Goal: Task Accomplishment & Management: Manage account settings

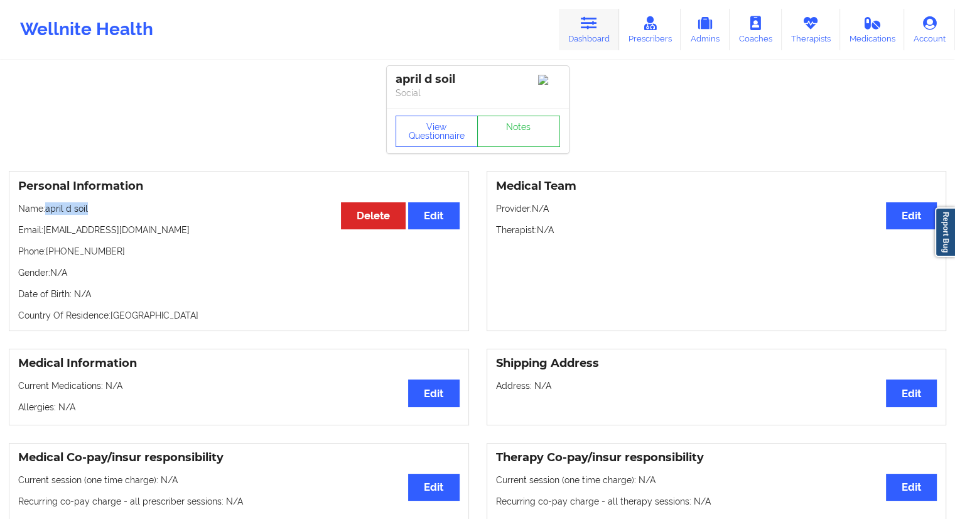
drag, startPoint x: 578, startPoint y: 37, endPoint x: 569, endPoint y: 45, distance: 11.6
click at [578, 37] on link "Dashboard" at bounding box center [589, 29] width 60 height 41
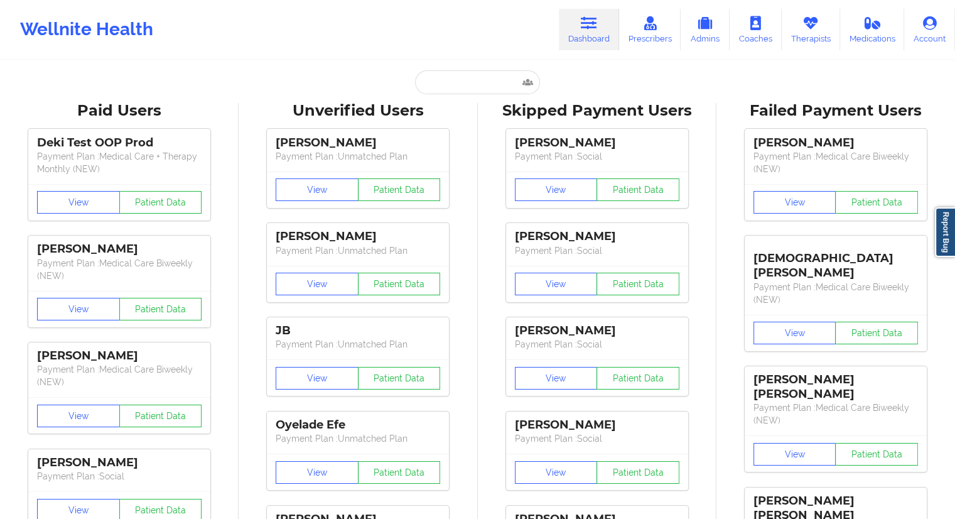
click at [426, 89] on input "text" at bounding box center [477, 82] width 124 height 24
paste input "[EMAIL_ADDRESS][DOMAIN_NAME]"
type input "[EMAIL_ADDRESS][DOMAIN_NAME]"
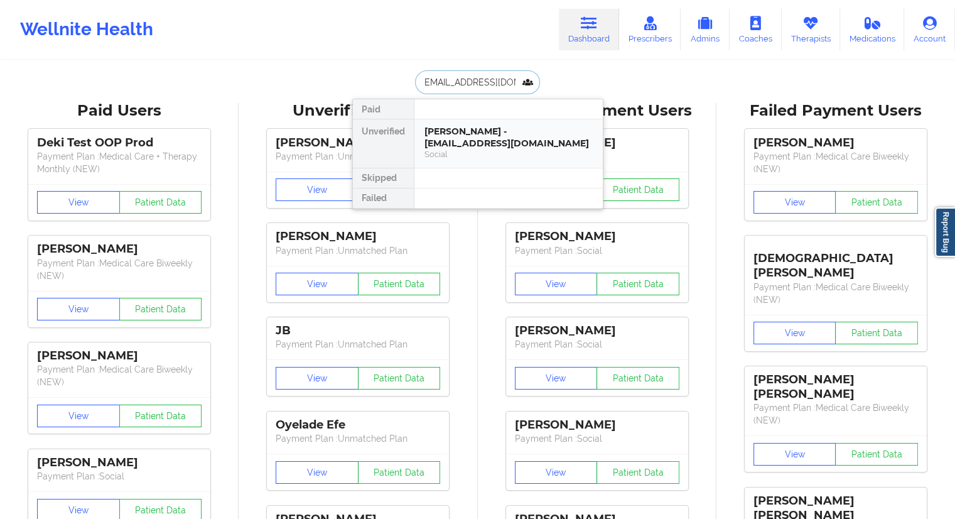
click at [460, 134] on div "[PERSON_NAME] - [EMAIL_ADDRESS][DOMAIN_NAME]" at bounding box center [508, 137] width 168 height 23
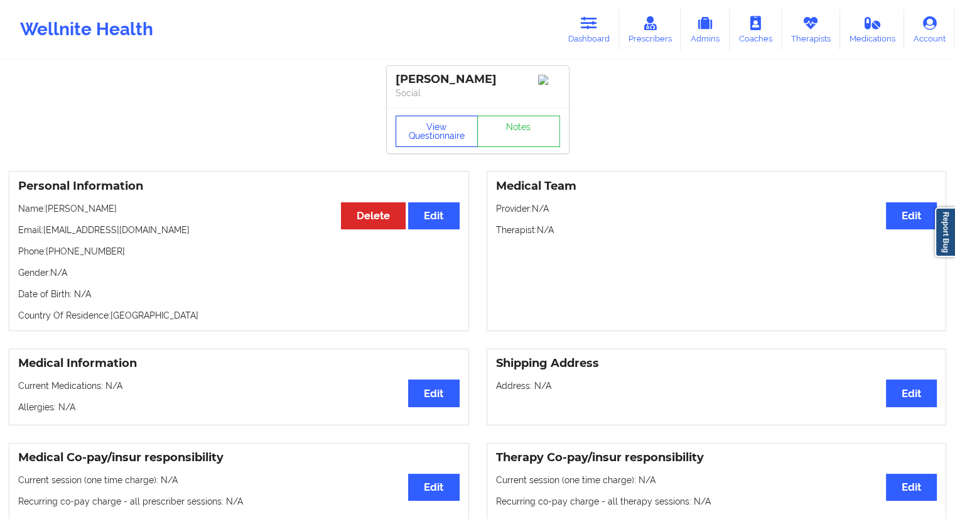
click at [424, 136] on button "View Questionnaire" at bounding box center [437, 131] width 83 height 31
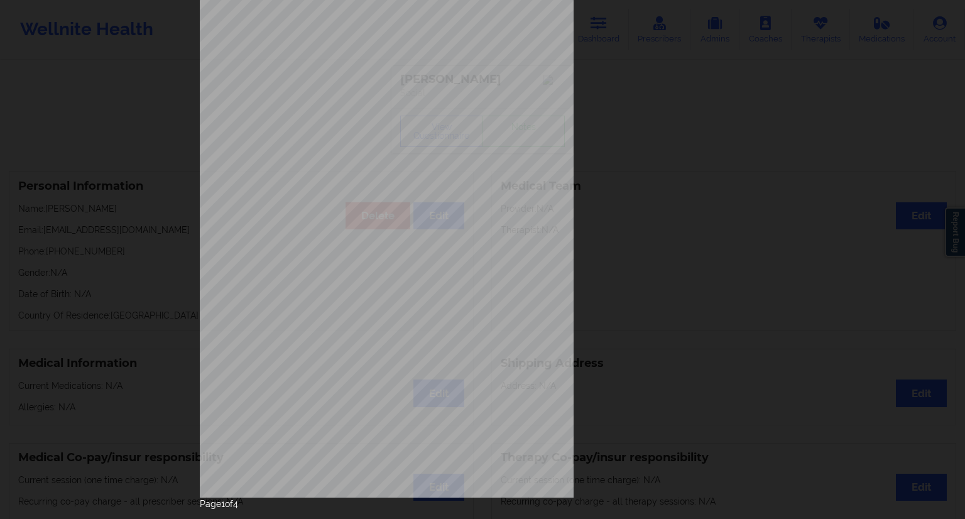
scroll to position [80, 0]
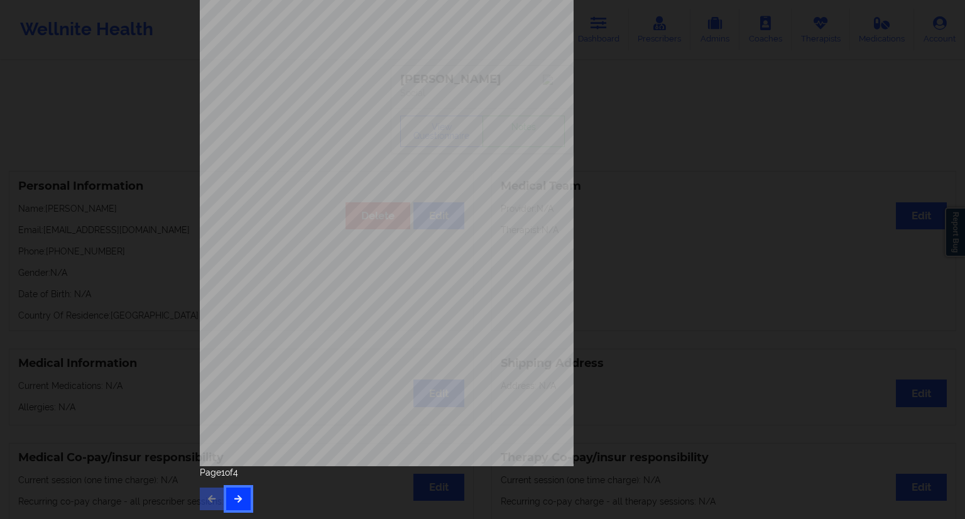
click at [245, 500] on button "button" at bounding box center [238, 498] width 24 height 23
click at [233, 494] on icon "button" at bounding box center [238, 498] width 11 height 8
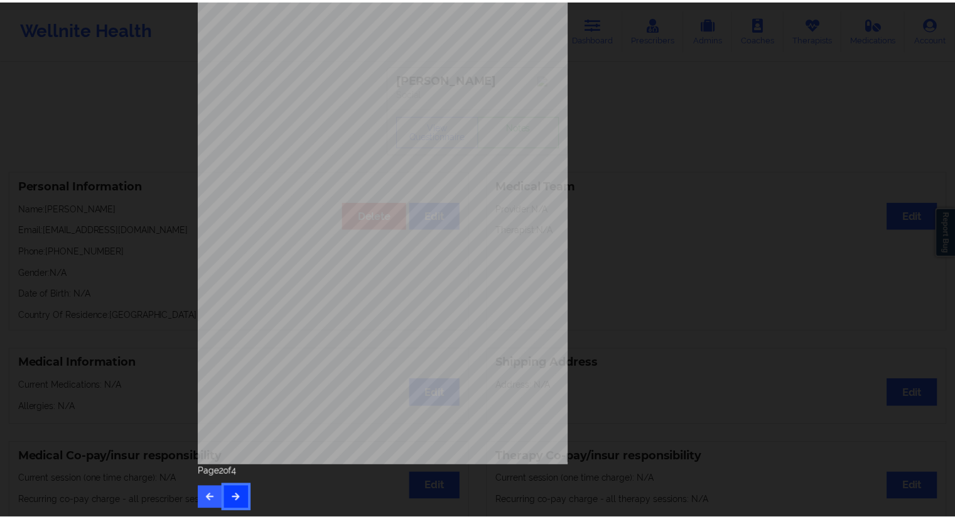
scroll to position [0, 0]
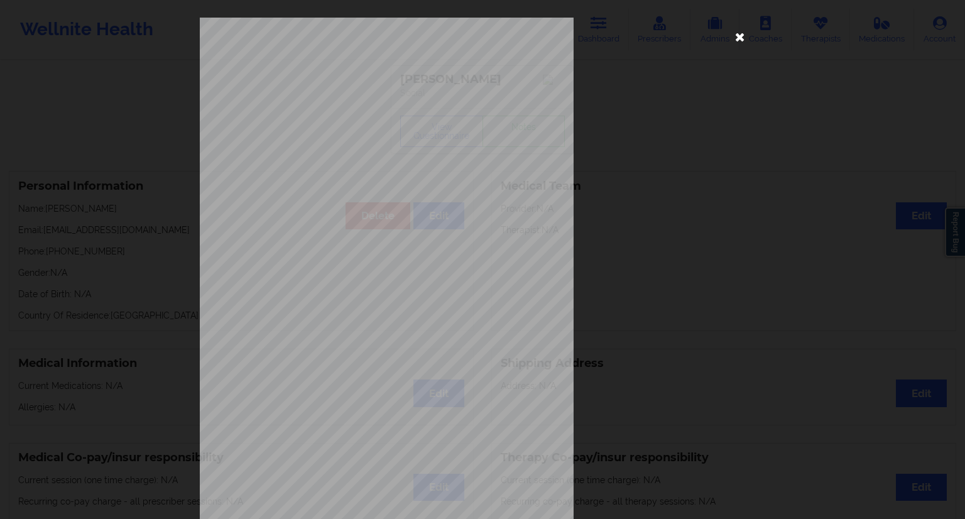
click at [742, 41] on icon at bounding box center [740, 36] width 20 height 20
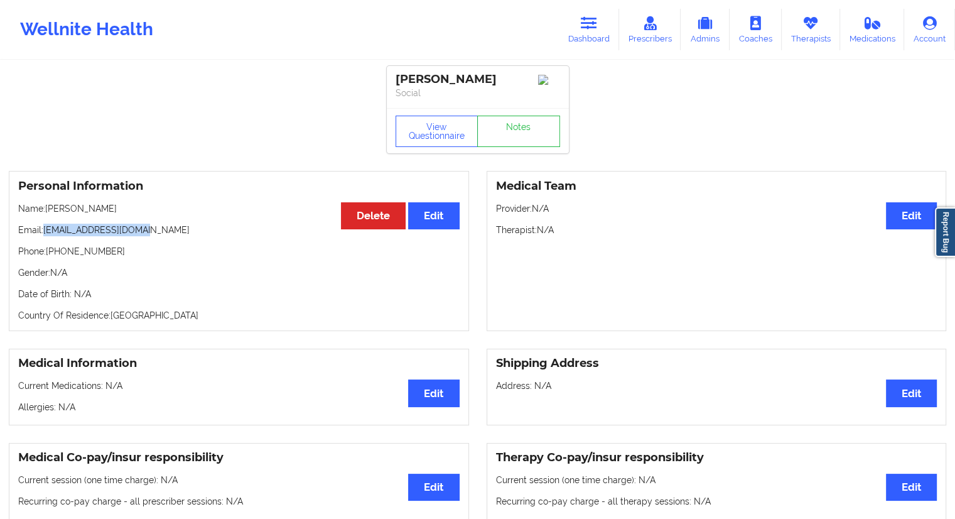
drag, startPoint x: 156, startPoint y: 235, endPoint x: 44, endPoint y: 237, distance: 112.4
click at [44, 236] on p "Email: [EMAIL_ADDRESS][DOMAIN_NAME]" at bounding box center [238, 230] width 441 height 13
copy p "[EMAIL_ADDRESS][DOMAIN_NAME]"
click at [104, 244] on div "Personal Information Edit Delete Name: [PERSON_NAME] Email: [EMAIL_ADDRESS][DOM…" at bounding box center [239, 251] width 460 height 160
drag, startPoint x: 134, startPoint y: 217, endPoint x: 49, endPoint y: 213, distance: 84.9
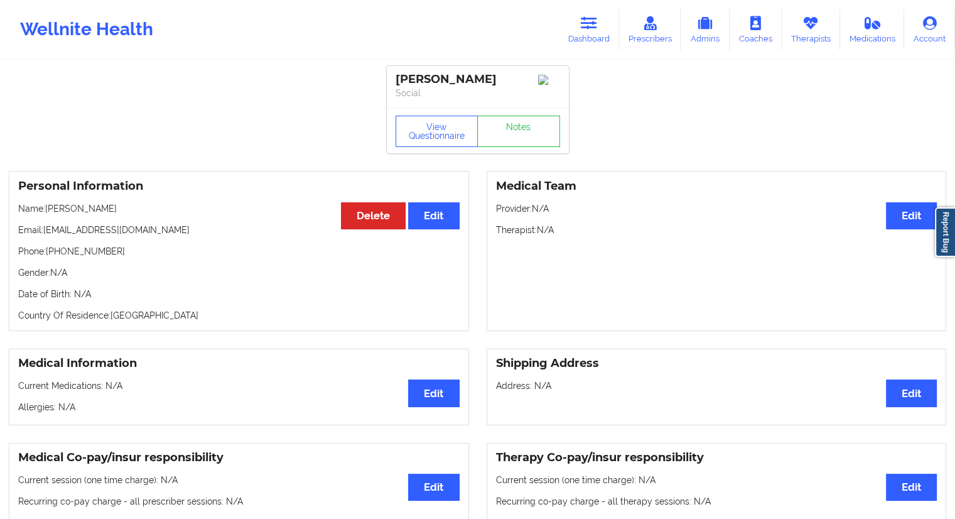
click at [49, 213] on p "Name: [PERSON_NAME]" at bounding box center [238, 208] width 441 height 13
copy p "[PERSON_NAME]"
click at [85, 220] on div "Personal Information Edit Delete Name: [PERSON_NAME] Email: [EMAIL_ADDRESS][DOM…" at bounding box center [239, 251] width 460 height 160
drag, startPoint x: 84, startPoint y: 207, endPoint x: 48, endPoint y: 206, distance: 36.4
click at [48, 206] on p "Name: [PERSON_NAME]" at bounding box center [238, 208] width 441 height 13
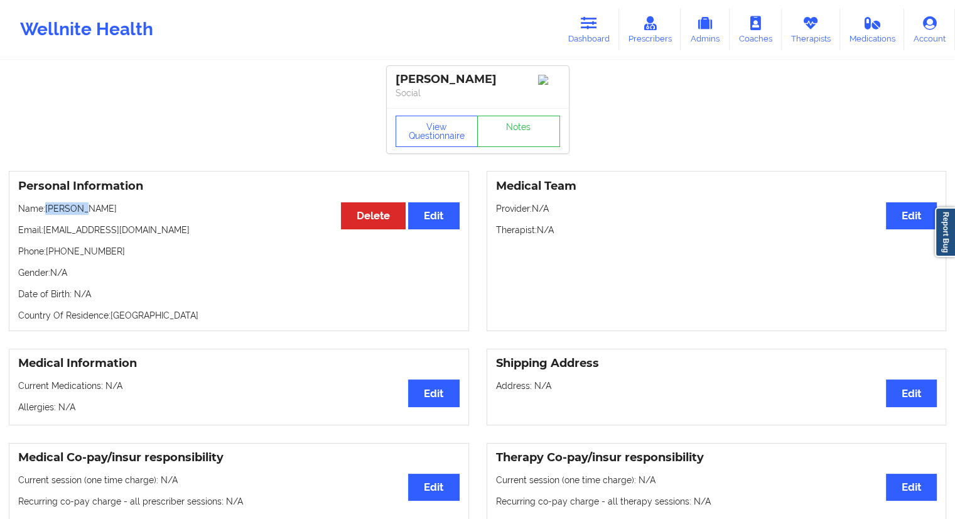
copy p "[PERSON_NAME]"
click at [617, 20] on link "Dashboard" at bounding box center [589, 29] width 60 height 41
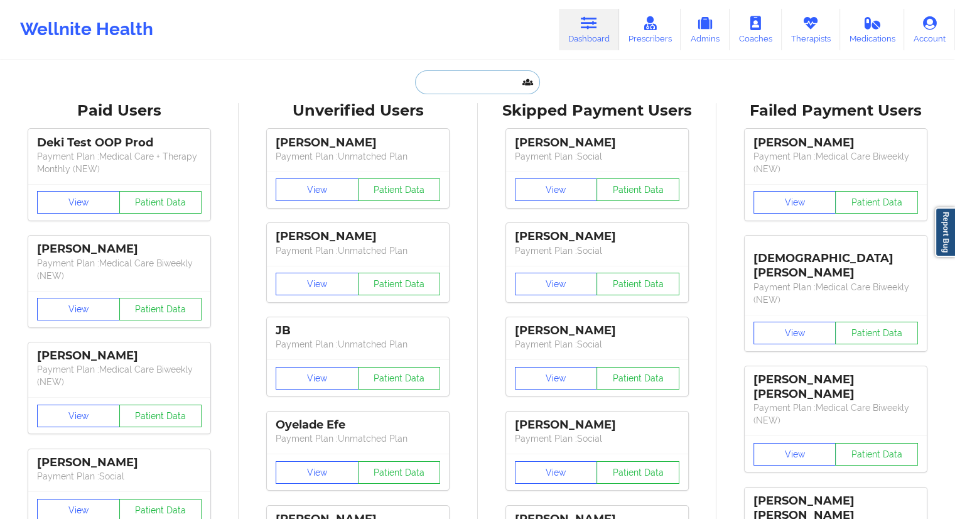
click at [461, 84] on input "text" at bounding box center [477, 82] width 124 height 24
paste input "[EMAIL_ADDRESS][DOMAIN_NAME]"
type input "[EMAIL_ADDRESS][DOMAIN_NAME]"
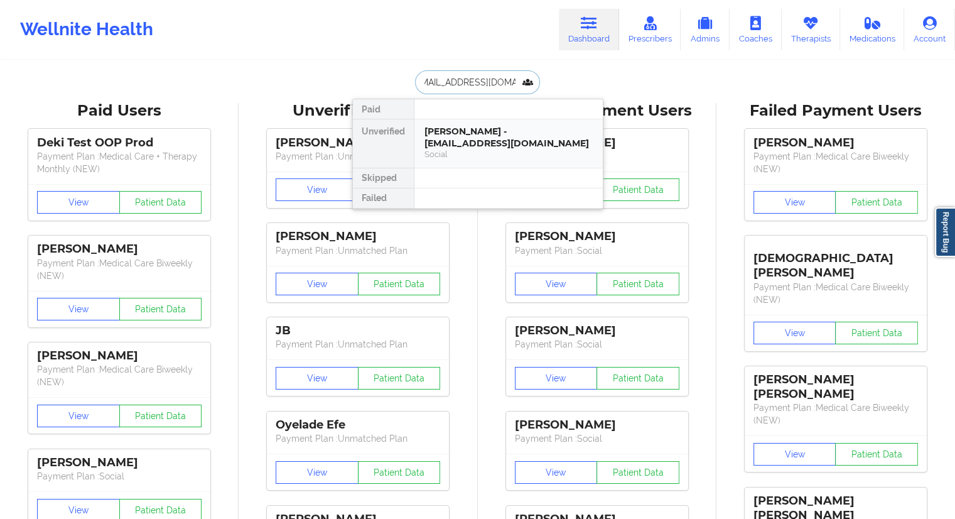
click at [462, 143] on div "[PERSON_NAME] - [EMAIL_ADDRESS][DOMAIN_NAME]" at bounding box center [508, 137] width 168 height 23
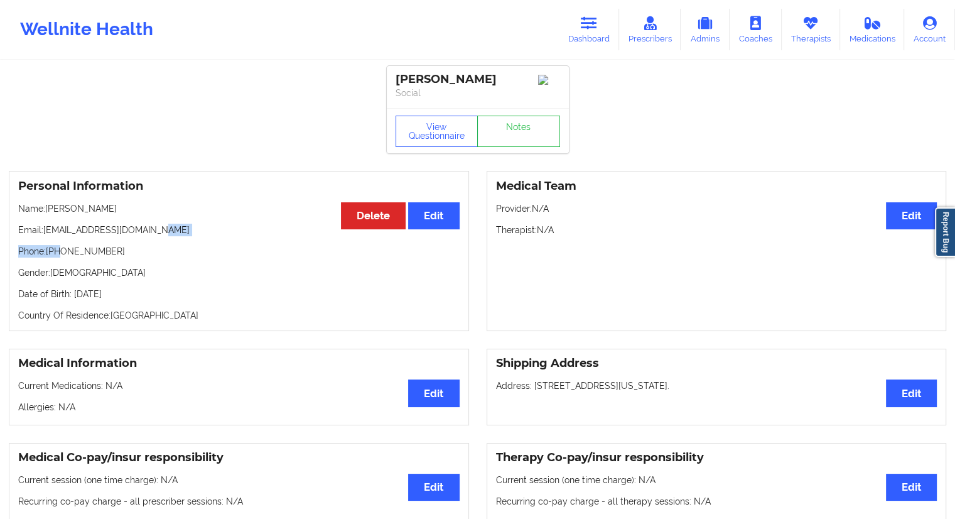
drag, startPoint x: 170, startPoint y: 232, endPoint x: 58, endPoint y: 244, distance: 112.5
click at [58, 244] on div "Personal Information Edit Delete Name: [PERSON_NAME] Email: [EMAIL_ADDRESS][DOM…" at bounding box center [239, 251] width 460 height 160
click at [417, 143] on button "View Questionnaire" at bounding box center [437, 131] width 83 height 31
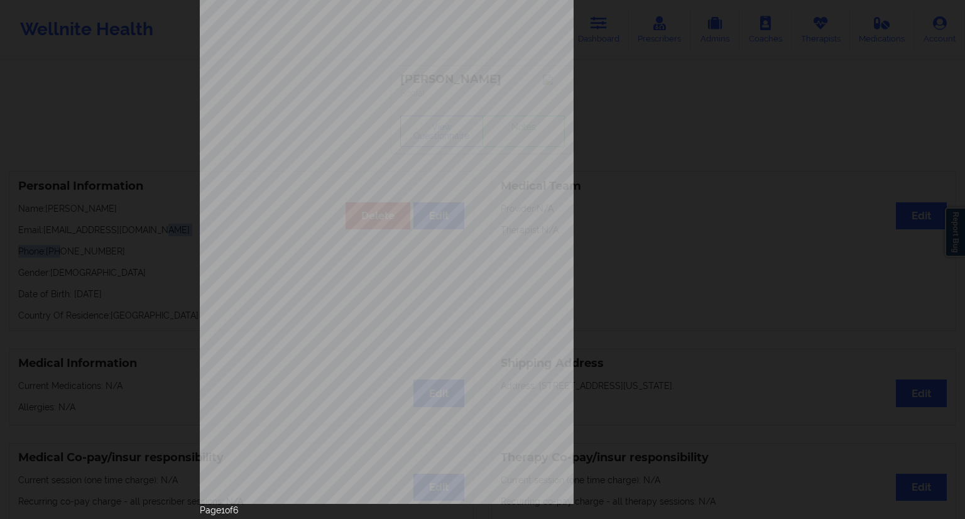
scroll to position [80, 0]
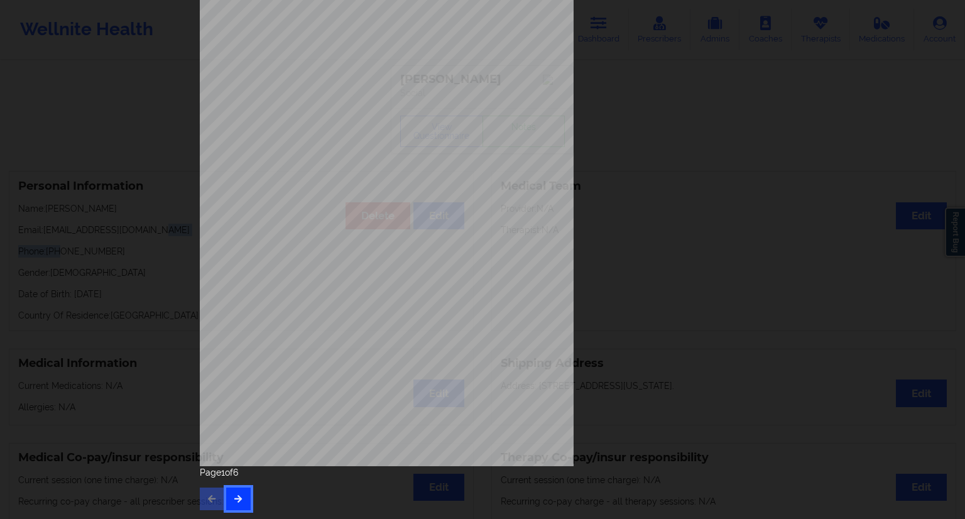
click at [241, 507] on button "button" at bounding box center [238, 498] width 24 height 23
click at [244, 502] on button "button" at bounding box center [238, 498] width 24 height 23
click at [237, 506] on button "button" at bounding box center [238, 498] width 24 height 23
click at [237, 499] on icon "button" at bounding box center [238, 498] width 11 height 8
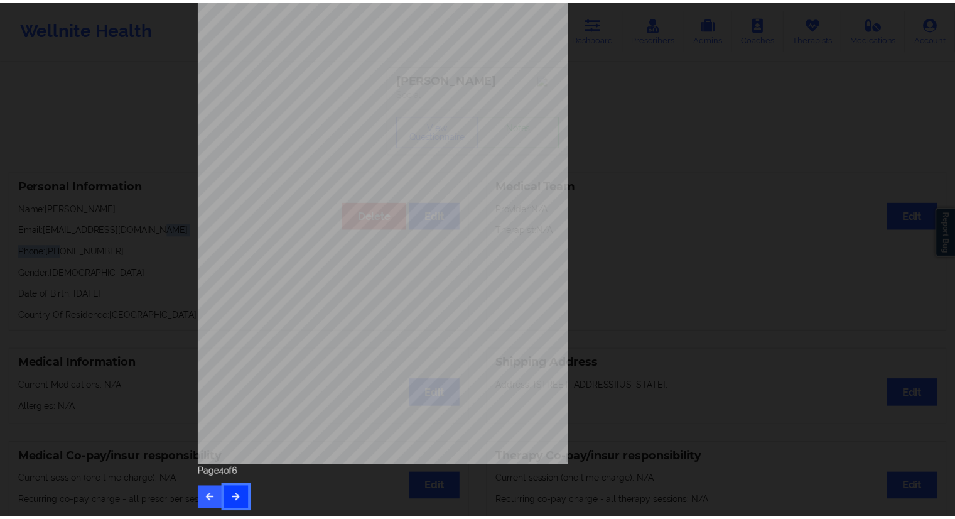
scroll to position [0, 0]
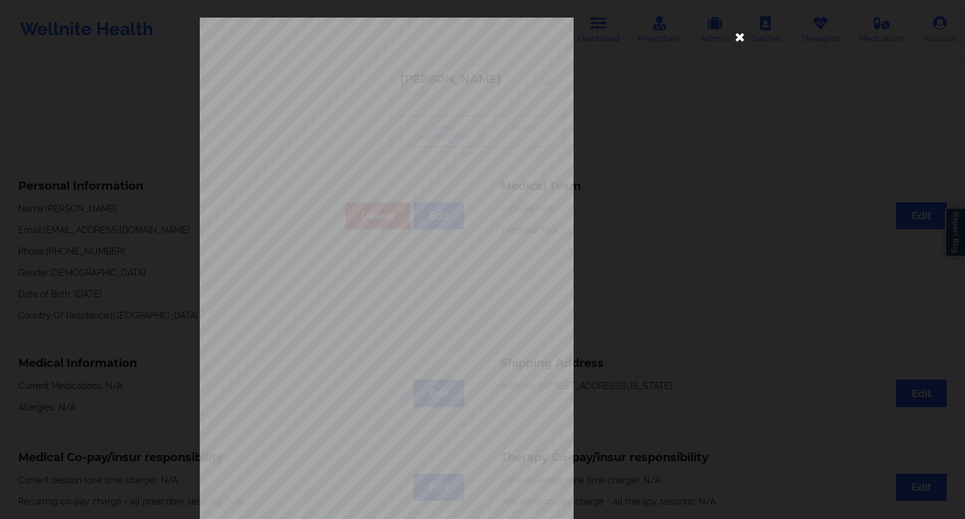
click at [732, 39] on icon at bounding box center [740, 36] width 20 height 20
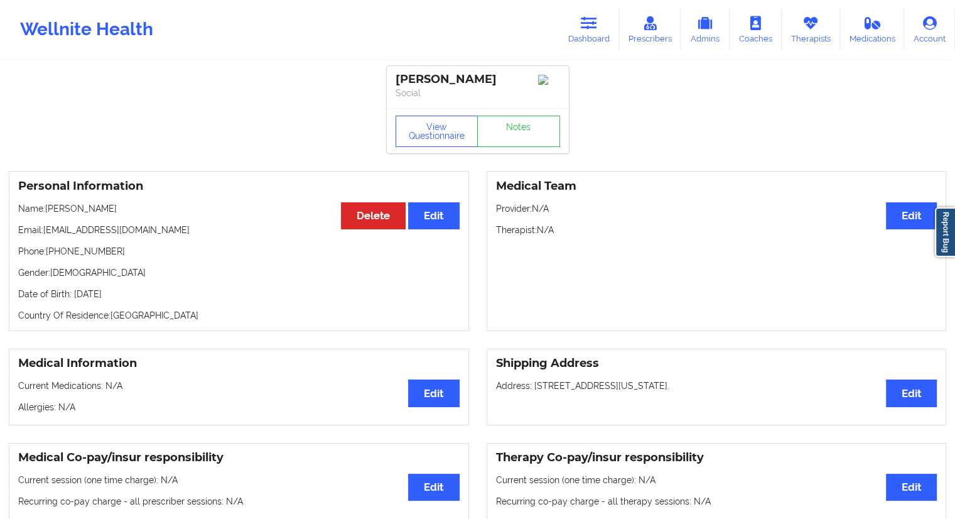
drag, startPoint x: 121, startPoint y: 215, endPoint x: 48, endPoint y: 213, distance: 72.9
click at [48, 213] on p "Name: [PERSON_NAME]" at bounding box center [238, 208] width 441 height 13
copy p "[PERSON_NAME]"
drag, startPoint x: 115, startPoint y: 258, endPoint x: 50, endPoint y: 253, distance: 64.9
click at [50, 253] on p "Phone: [PHONE_NUMBER]" at bounding box center [238, 251] width 441 height 13
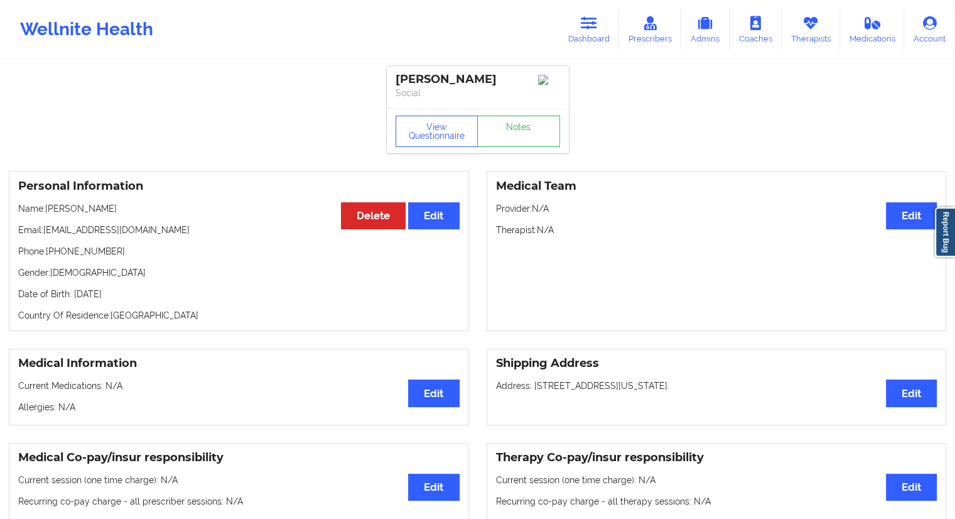
click at [80, 277] on p "Gender: [DEMOGRAPHIC_DATA]" at bounding box center [238, 272] width 441 height 13
drag, startPoint x: 108, startPoint y: 252, endPoint x: 47, endPoint y: 252, distance: 60.9
click at [47, 252] on p "Phone: [PHONE_NUMBER]" at bounding box center [238, 251] width 441 height 13
copy p "[PHONE_NUMBER]"
click at [437, 141] on button "View Questionnaire" at bounding box center [437, 131] width 83 height 31
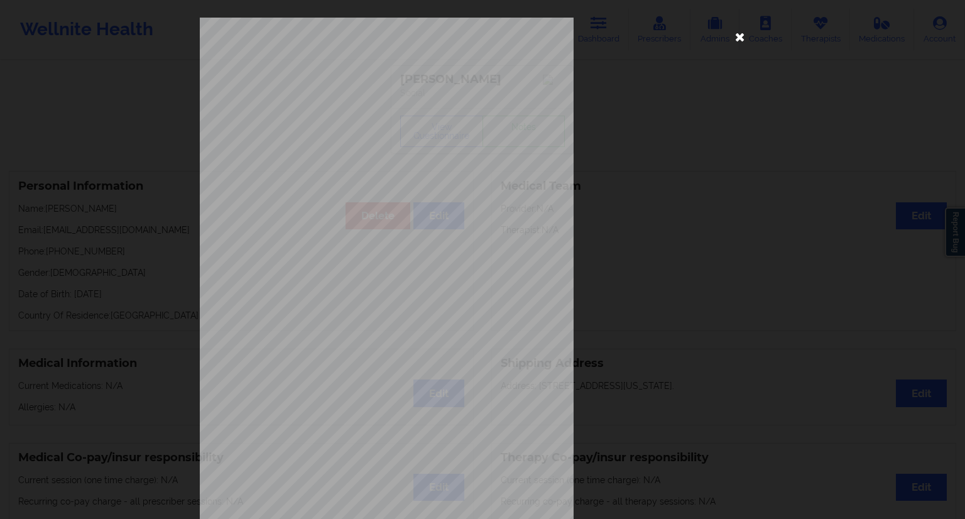
click at [738, 36] on icon at bounding box center [740, 36] width 20 height 20
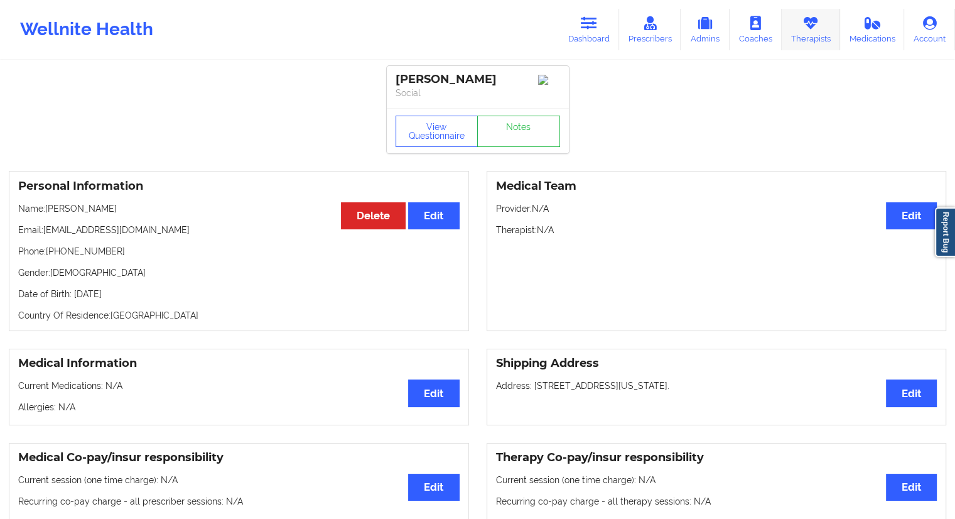
click at [802, 27] on link "Therapists" at bounding box center [811, 29] width 58 height 41
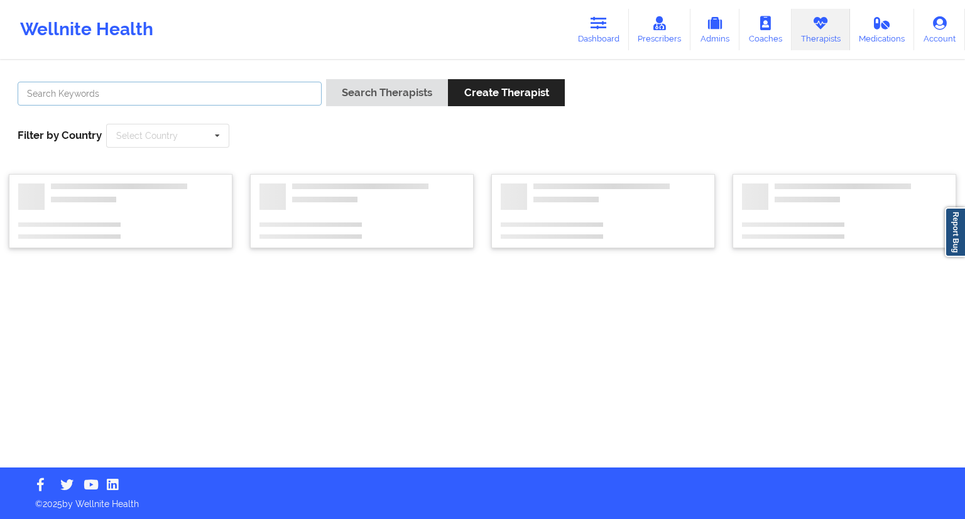
click at [271, 92] on input "text" at bounding box center [170, 94] width 304 height 24
paste input "[PERSON_NAME]"
type input "[PERSON_NAME]"
click at [364, 99] on button "Search Therapists" at bounding box center [387, 92] width 122 height 27
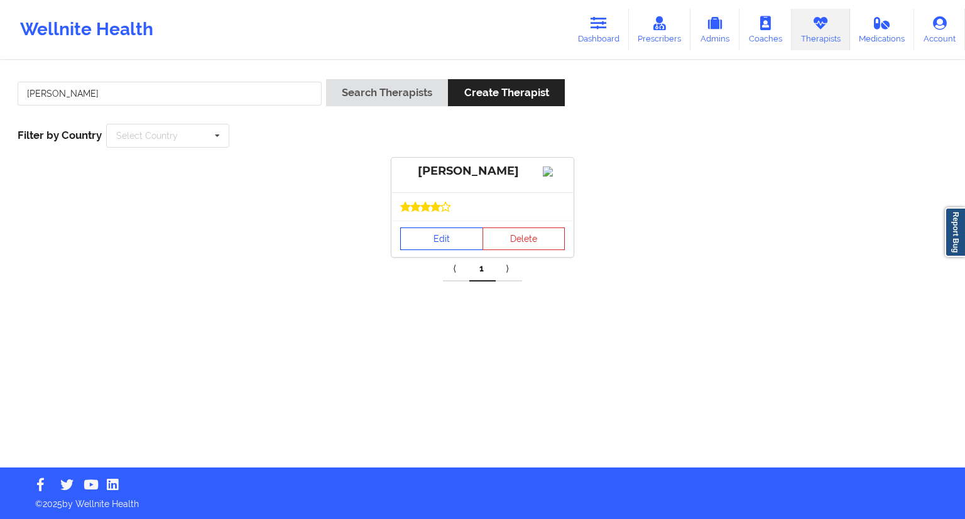
click at [440, 250] on link "Edit" at bounding box center [441, 238] width 83 height 23
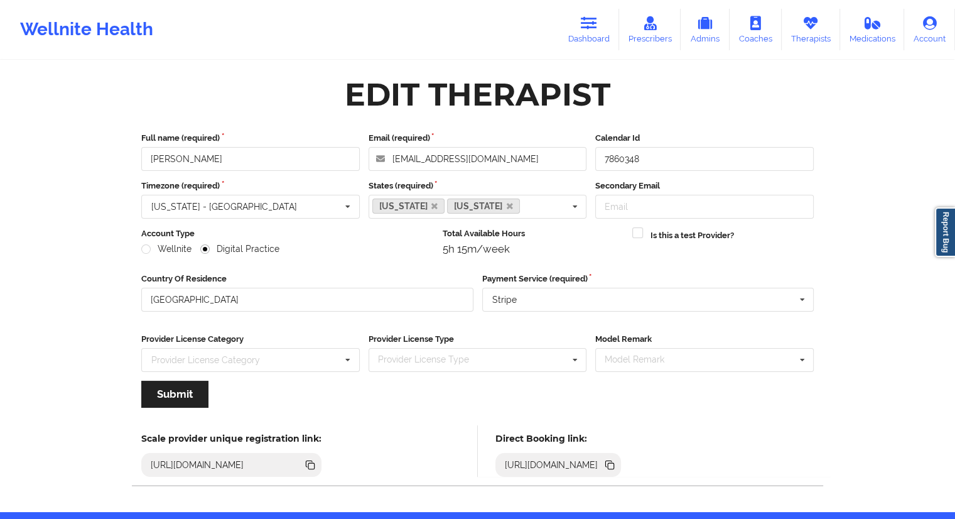
click at [612, 465] on icon at bounding box center [609, 463] width 6 height 6
click at [815, 33] on link "Therapists" at bounding box center [811, 29] width 58 height 41
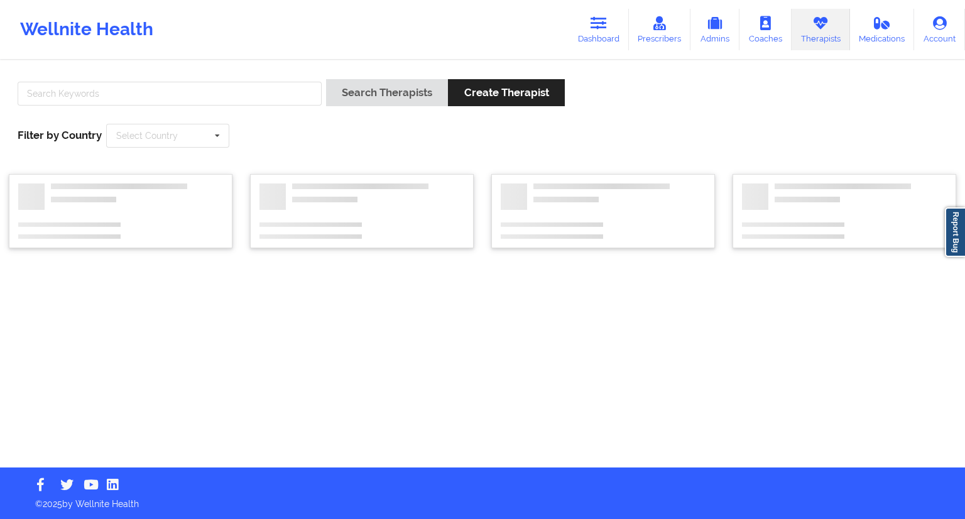
click at [221, 80] on div at bounding box center [169, 97] width 313 height 36
click at [231, 89] on input "text" at bounding box center [170, 94] width 304 height 24
paste input "Dashima Green"
type input "Dashima Green"
click at [345, 99] on button "Search Therapists" at bounding box center [387, 92] width 122 height 27
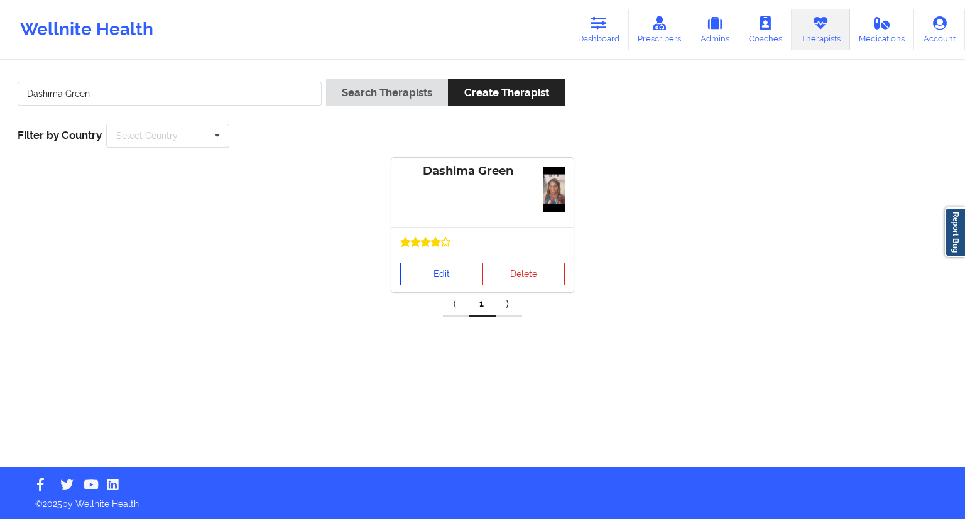
click at [437, 270] on link "Edit" at bounding box center [441, 273] width 83 height 23
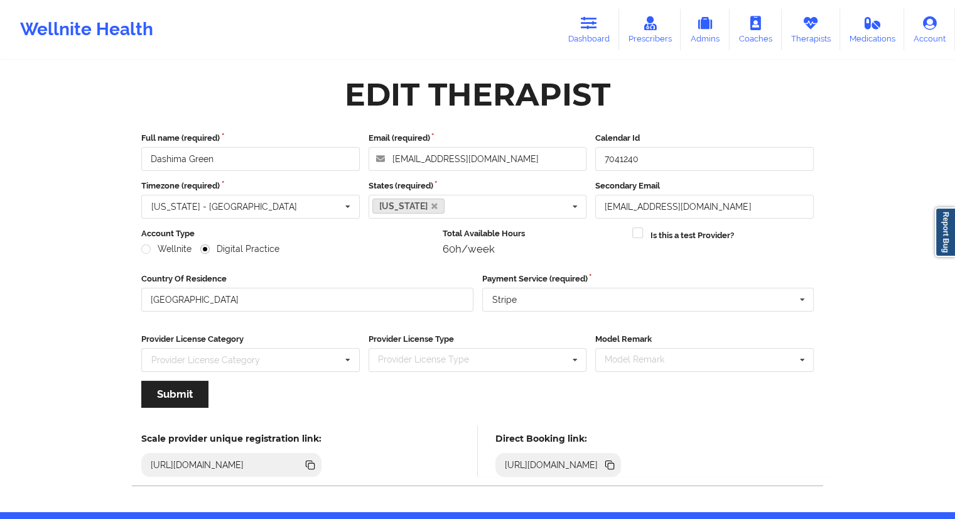
click at [617, 468] on icon at bounding box center [610, 465] width 14 height 14
click at [595, 34] on link "Dashboard" at bounding box center [589, 29] width 60 height 41
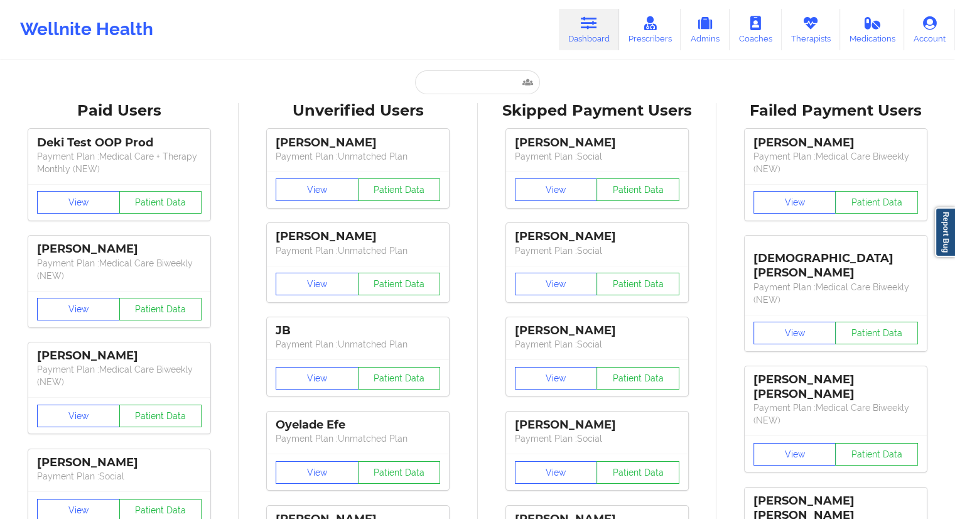
click at [462, 89] on input "text" at bounding box center [477, 82] width 124 height 24
paste input "[PERSON_NAME]"
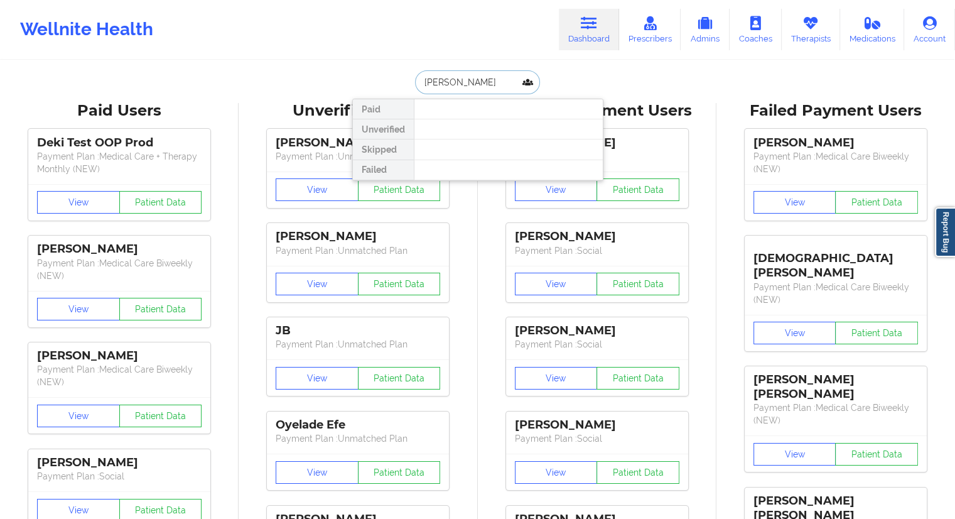
click at [423, 87] on input "[PERSON_NAME]" at bounding box center [477, 82] width 124 height 24
drag, startPoint x: 473, startPoint y: 82, endPoint x: 375, endPoint y: 91, distance: 99.0
click at [375, 91] on div "Alyssa Swunt Paid Unverified Skipped Failed" at bounding box center [477, 82] width 251 height 24
paste input "[EMAIL_ADDRESS][DOMAIN_NAME]"
type input "[EMAIL_ADDRESS][DOMAIN_NAME]"
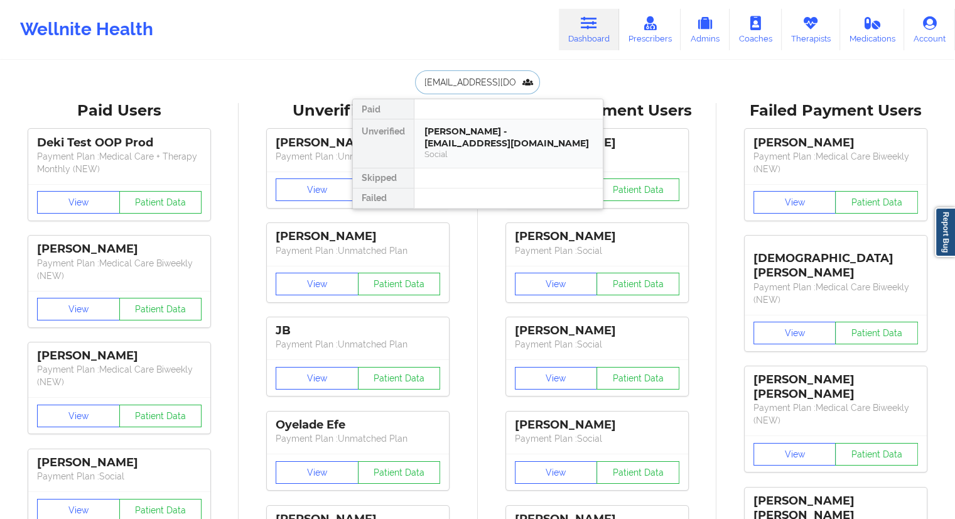
click at [450, 143] on div "[PERSON_NAME] - [EMAIL_ADDRESS][DOMAIN_NAME]" at bounding box center [508, 137] width 168 height 23
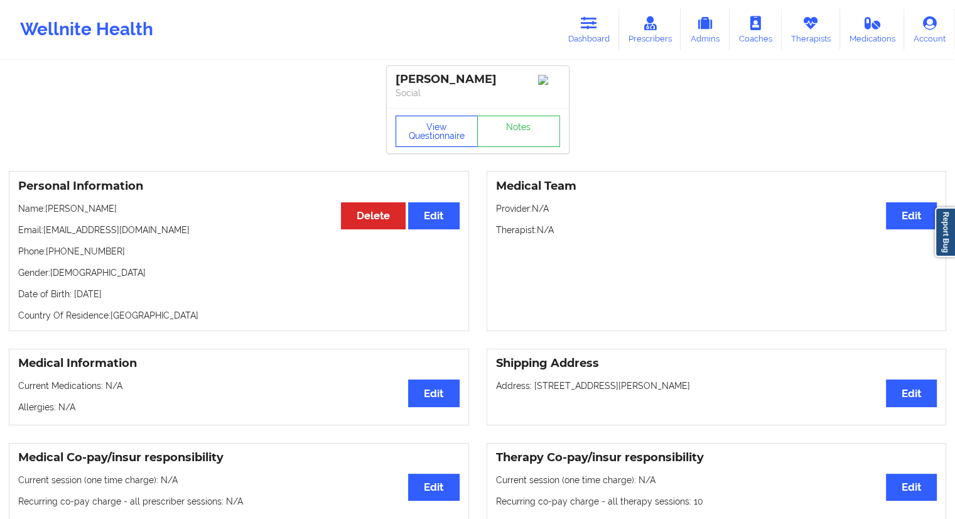
click at [416, 144] on button "View Questionnaire" at bounding box center [437, 131] width 83 height 31
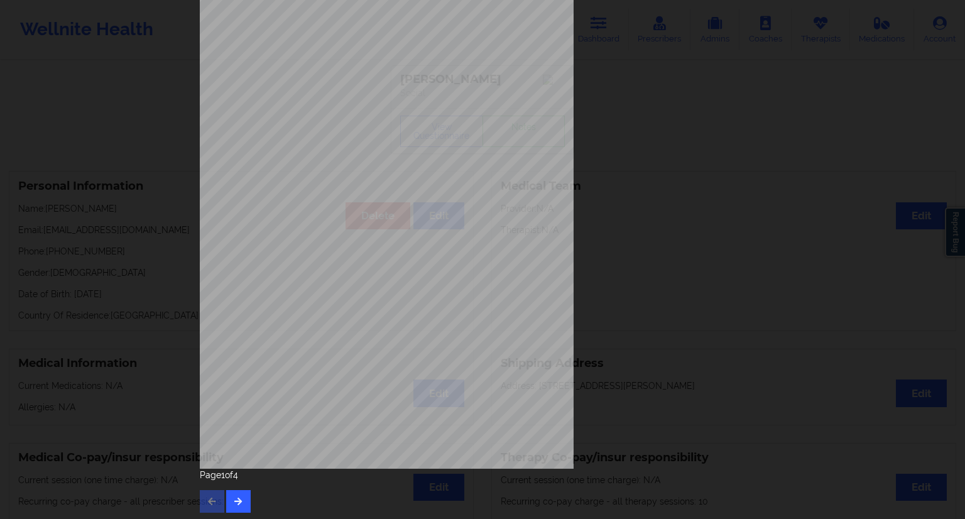
scroll to position [80, 0]
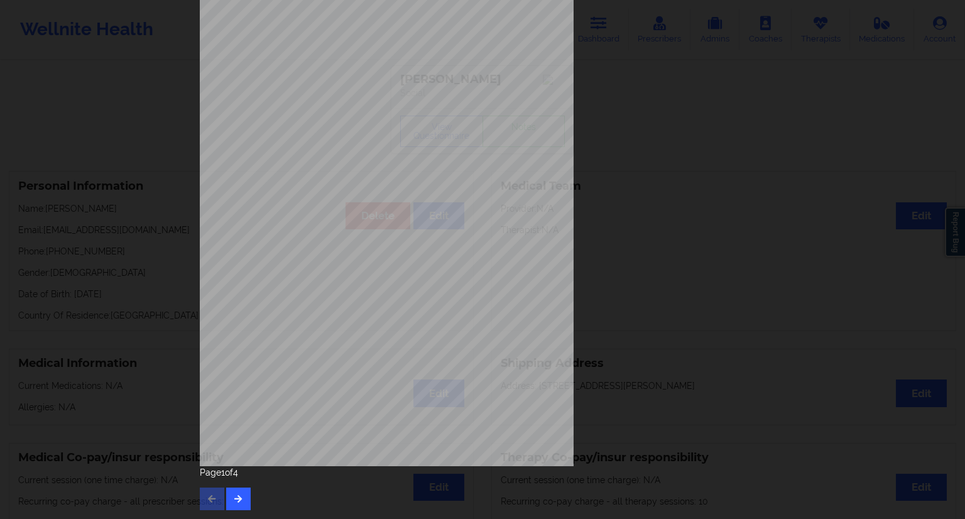
click at [247, 490] on div "Page 1 of 4" at bounding box center [482, 488] width 565 height 44
click at [242, 494] on button "button" at bounding box center [238, 498] width 24 height 23
click at [233, 500] on icon "button" at bounding box center [238, 498] width 11 height 8
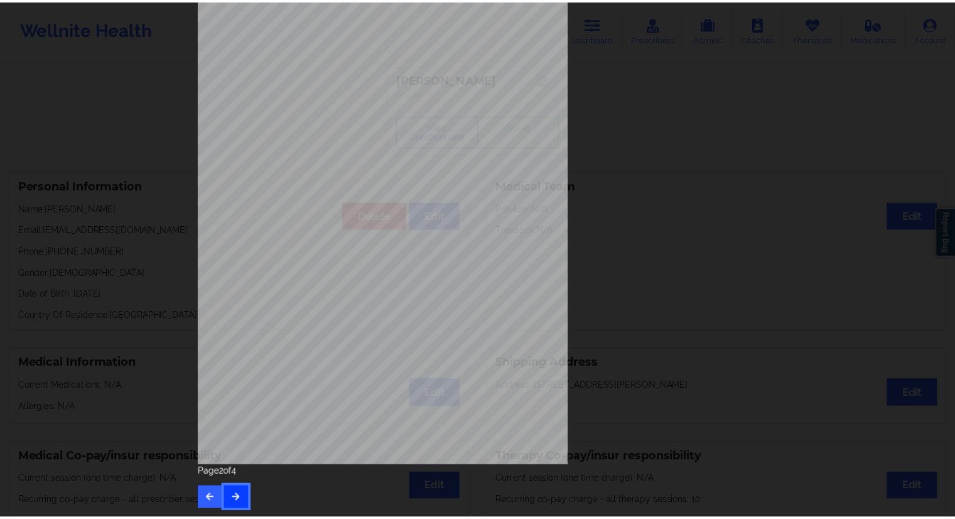
scroll to position [0, 0]
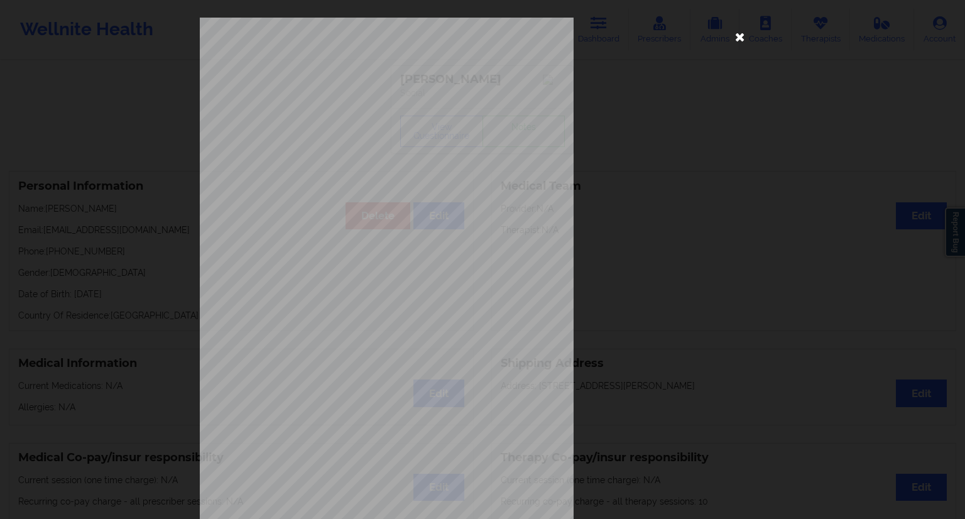
click at [735, 40] on icon at bounding box center [740, 36] width 20 height 20
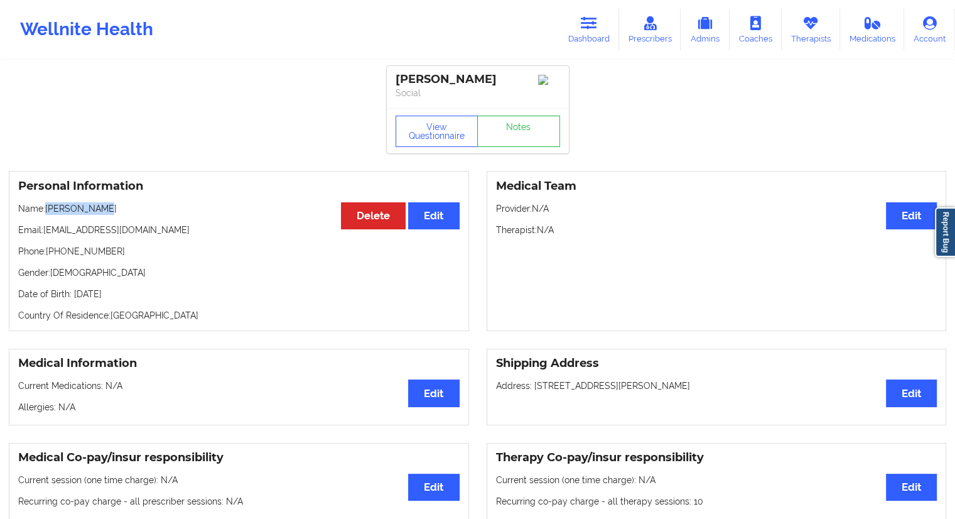
drag, startPoint x: 100, startPoint y: 210, endPoint x: 45, endPoint y: 211, distance: 55.3
click at [45, 211] on p "Name: [PERSON_NAME]" at bounding box center [238, 208] width 441 height 13
copy p "[PERSON_NAME]"
